Goal: Task Accomplishment & Management: Use online tool/utility

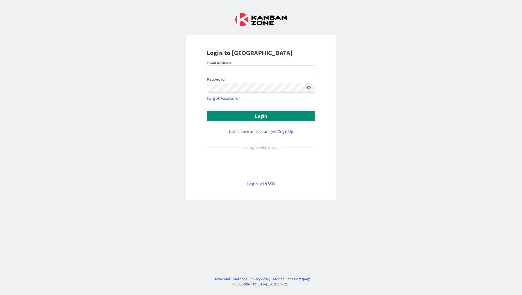
click at [272, 185] on link "Login with SSO" at bounding box center [261, 183] width 28 height 5
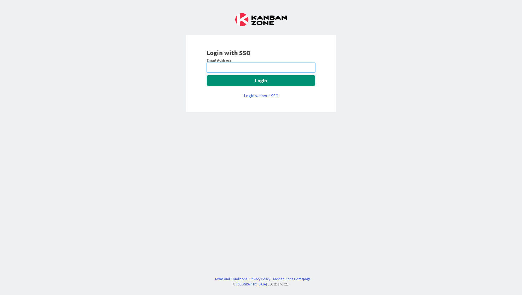
click at [251, 69] on input "email" at bounding box center [261, 68] width 109 height 10
type input "thomas.bertelsen@mrcglobal.com"
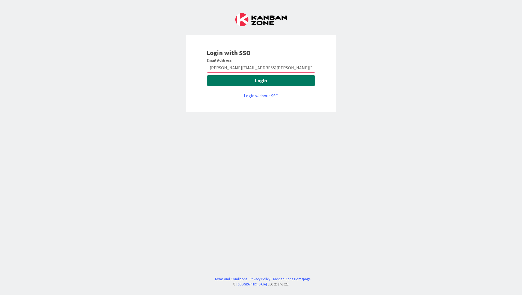
click at [271, 83] on button "Login" at bounding box center [261, 80] width 109 height 11
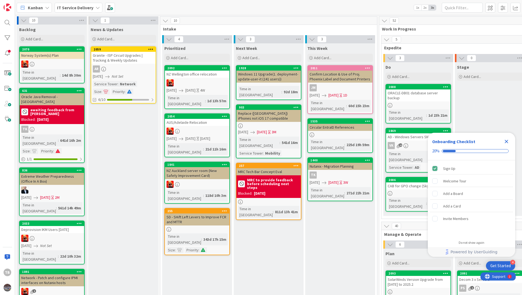
scroll to position [0, 440]
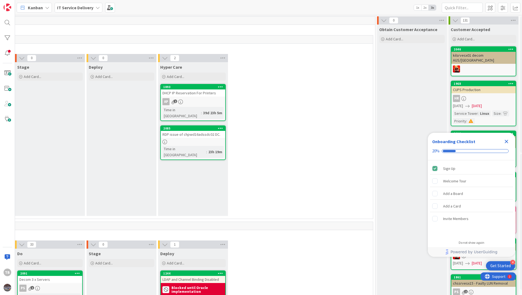
click at [200, 102] on div "AP 2" at bounding box center [193, 101] width 64 height 7
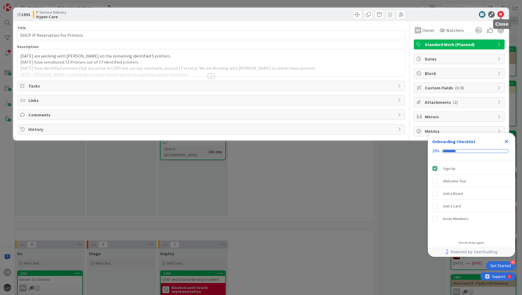
click at [502, 12] on icon at bounding box center [500, 14] width 7 height 7
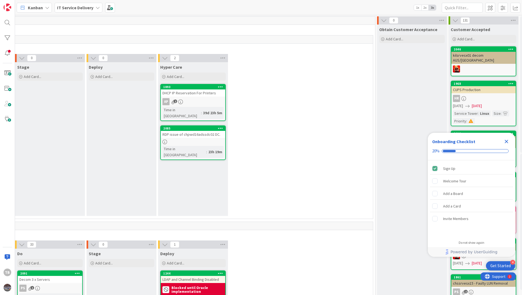
click at [197, 94] on div "DHCP IP Reservation For Printers" at bounding box center [193, 93] width 64 height 7
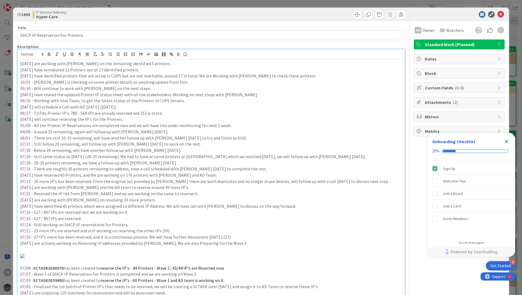
click at [21, 54] on div "TB [PERSON_NAME] just joined AP [PERSON_NAME] Polarparajendran joined 1 m ago […" at bounding box center [210, 184] width 387 height 271
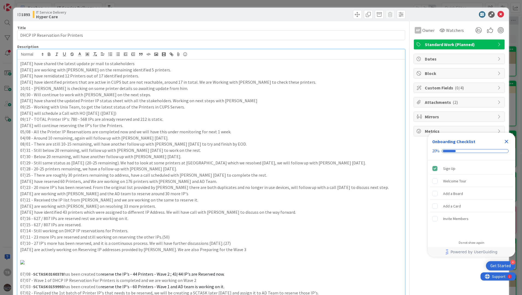
click at [154, 64] on p "[DATE] have shared the latest update pr mail to stakeholders" at bounding box center [211, 64] width 382 height 6
click at [145, 63] on p "[DATE] have shared the latest update pr mail to stakeholders" at bounding box center [211, 64] width 382 height 6
click at [62, 63] on p "[DATE] have shared the latest update pr mail to stakeholders" at bounding box center [211, 64] width 382 height 6
click at [165, 64] on p "[DATE] have shared an email with stakeholders with the latest update" at bounding box center [211, 64] width 382 height 6
click at [156, 63] on p "[DATE] have shared an email with stakeholders with the latest update" at bounding box center [211, 64] width 382 height 6
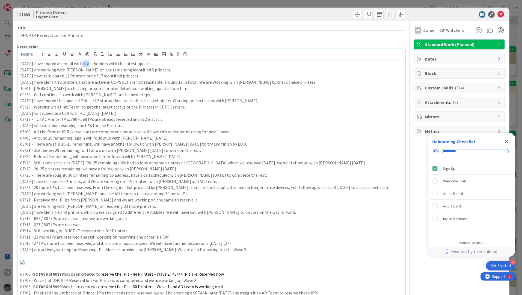
drag, startPoint x: 79, startPoint y: 63, endPoint x: 87, endPoint y: 64, distance: 8.2
click at [87, 64] on p "[DATE] have shared an email with stakeholders with the latest update" at bounding box center [211, 64] width 382 height 6
click at [114, 85] on p "[DATE] have identified printers that are active in CUPS but are not reachable, …" at bounding box center [211, 82] width 382 height 6
click at [169, 63] on p "[DATE] have shared an email to stakeholders with the latest update" at bounding box center [211, 64] width 382 height 6
click at [191, 69] on p "[DATE] are working with [PERSON_NAME] on the remaining identified 5 printers." at bounding box center [211, 70] width 382 height 6
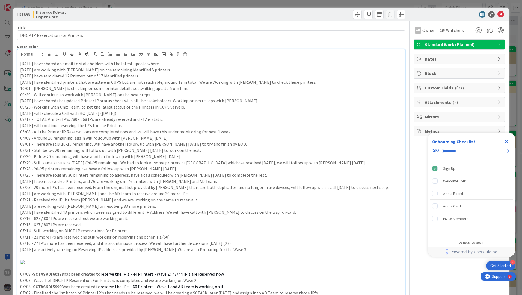
click at [191, 65] on p "[DATE] have shared an email to stakeholders with the latest update where" at bounding box center [211, 64] width 382 height 6
click at [197, 61] on p "[DATE] have shared an email to stakeholders with the latest update where" at bounding box center [211, 64] width 382 height 6
drag, startPoint x: 157, startPoint y: 62, endPoint x: 18, endPoint y: 55, distance: 139.4
click at [18, 55] on div "TB [PERSON_NAME] joined 6 m ago AP [PERSON_NAME] Polarparajendran joined 7 m ag…" at bounding box center [210, 187] width 387 height 277
copy p "[DATE] have shared an email to stakeholders with the latest update."
